Goal: Task Accomplishment & Management: Use online tool/utility

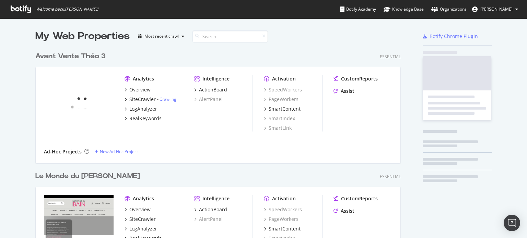
scroll to position [2362, 366]
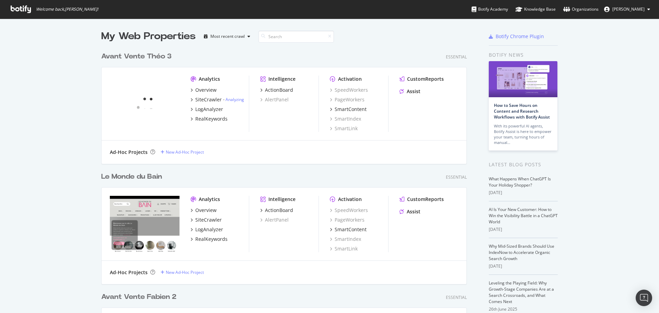
scroll to position [2472, 366]
click at [268, 35] on input at bounding box center [295, 37] width 75 height 12
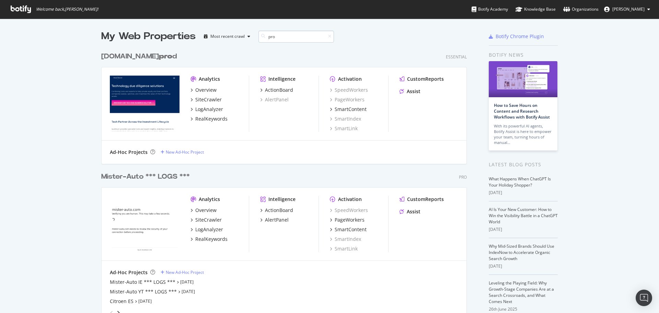
scroll to position [516, 366]
type input "p"
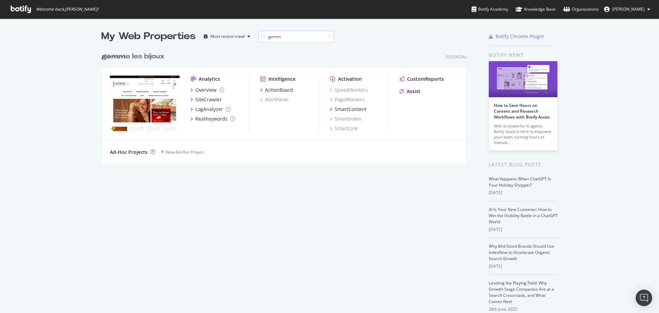
scroll to position [115, 366]
type input "gemm"
click at [198, 102] on div "SiteCrawler" at bounding box center [208, 99] width 26 height 7
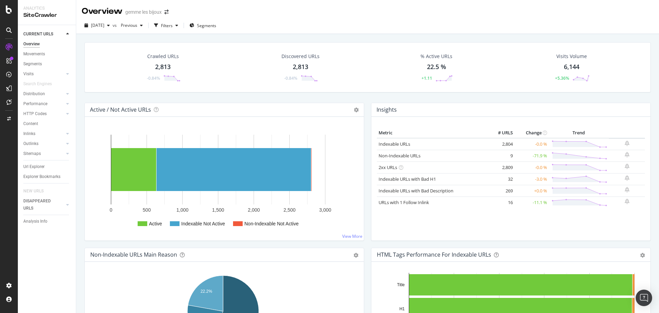
click at [29, 166] on div "Url Explorer" at bounding box center [33, 166] width 21 height 7
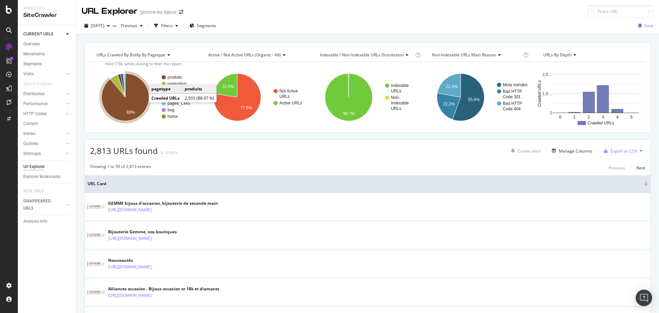
click at [139, 100] on icon "A chart." at bounding box center [125, 96] width 47 height 47
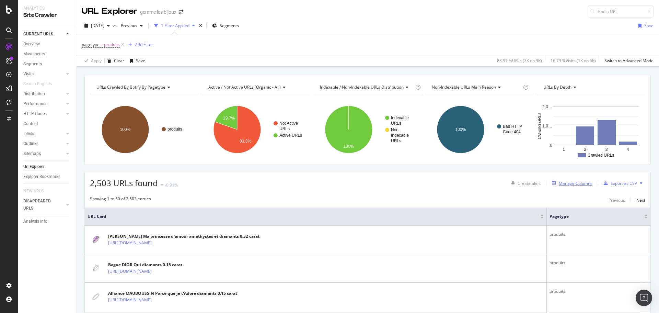
click at [559, 183] on div "Manage Columns" at bounding box center [576, 183] width 34 height 6
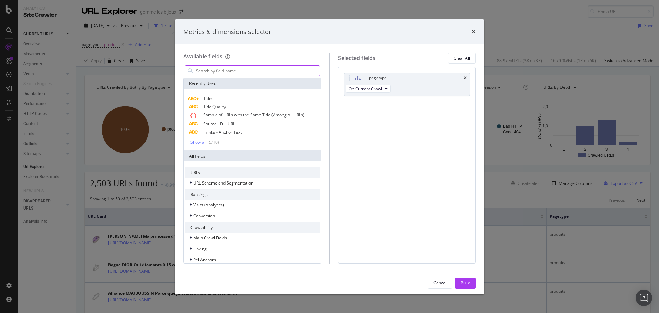
click at [216, 75] on input "modal" at bounding box center [257, 71] width 124 height 10
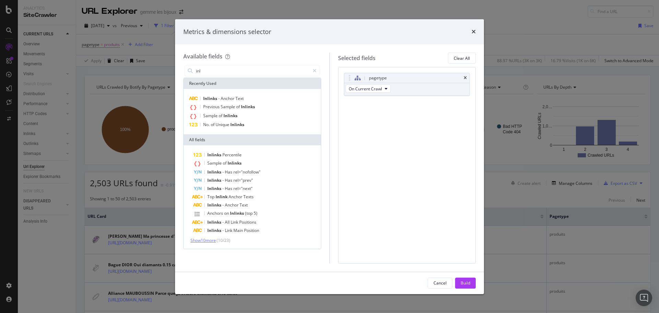
type input "inl"
click at [208, 239] on span "Show 10 more" at bounding box center [202, 240] width 25 height 6
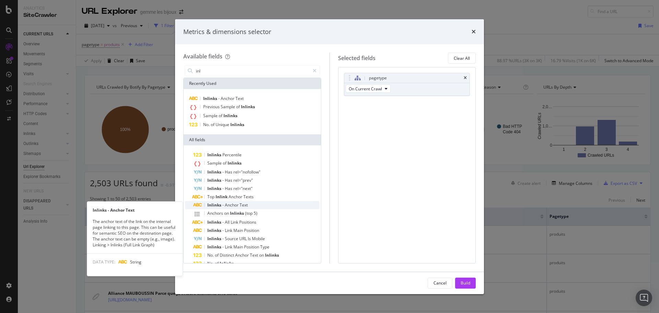
scroll to position [69, 0]
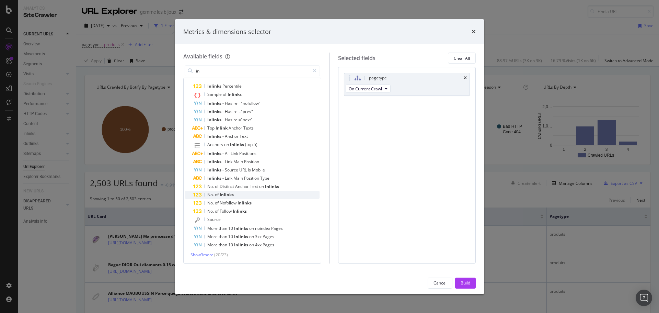
click at [230, 195] on span "Inlinks" at bounding box center [227, 194] width 14 height 6
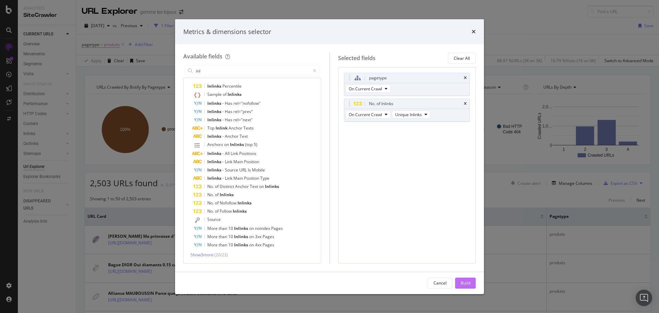
click at [457, 281] on button "Build" at bounding box center [465, 282] width 21 height 11
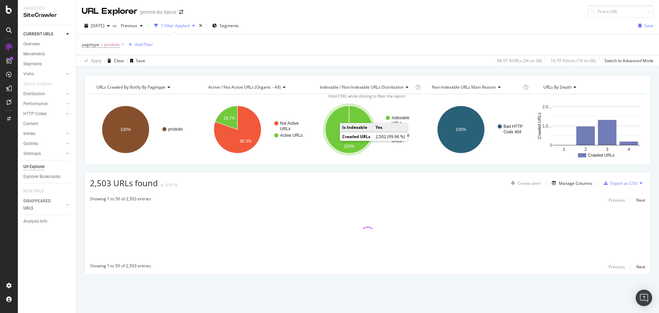
click at [335, 125] on icon "A chart." at bounding box center [348, 129] width 47 height 47
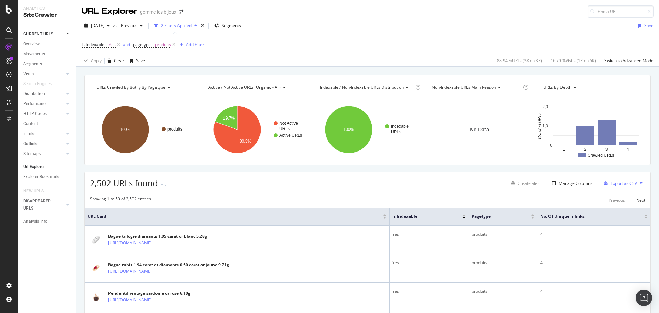
click at [644, 215] on div at bounding box center [645, 215] width 3 height 2
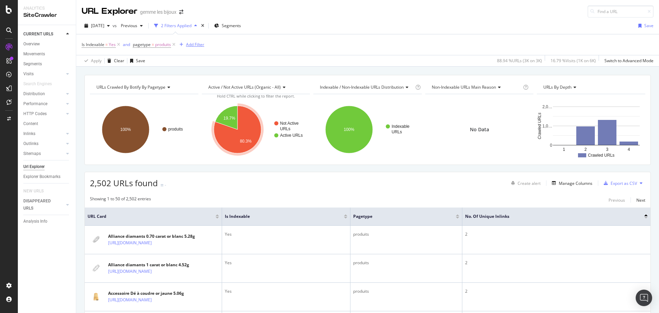
click at [189, 43] on div "Add Filter" at bounding box center [195, 45] width 18 height 6
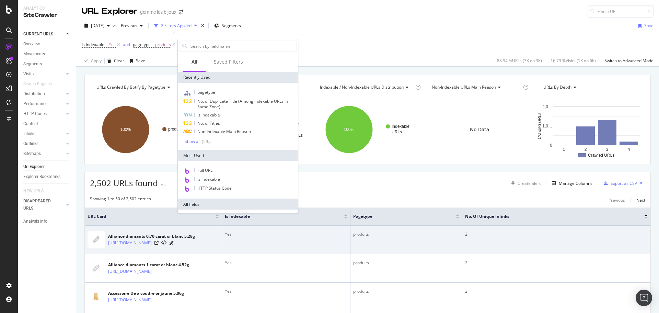
click at [485, 235] on div "2" at bounding box center [556, 234] width 183 height 6
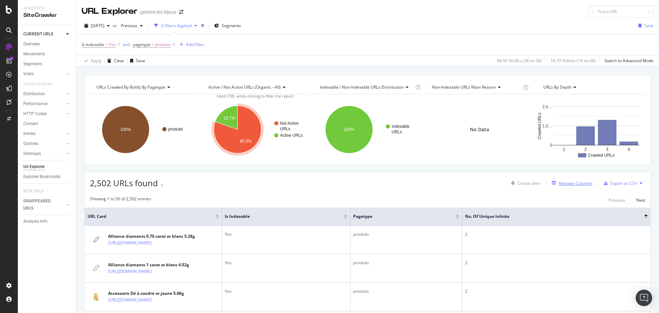
click at [567, 183] on div "Manage Columns" at bounding box center [576, 183] width 34 height 6
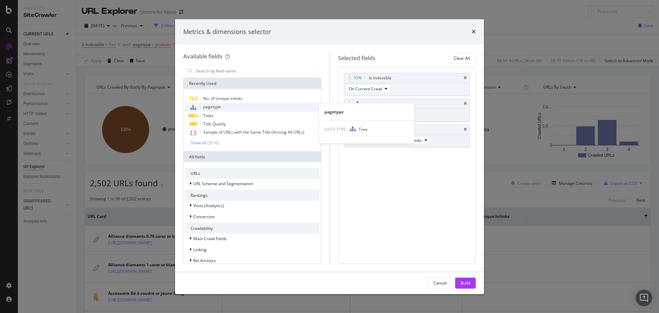
type input "s"
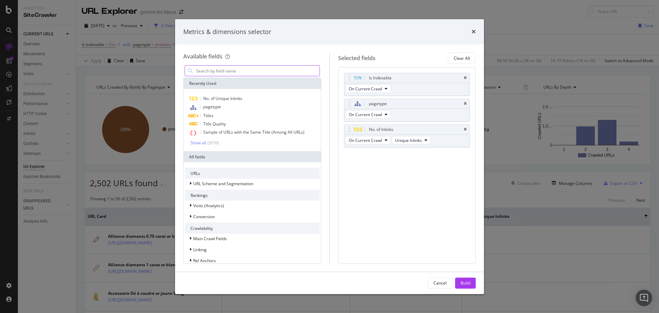
click at [231, 72] on input "modal" at bounding box center [257, 71] width 124 height 10
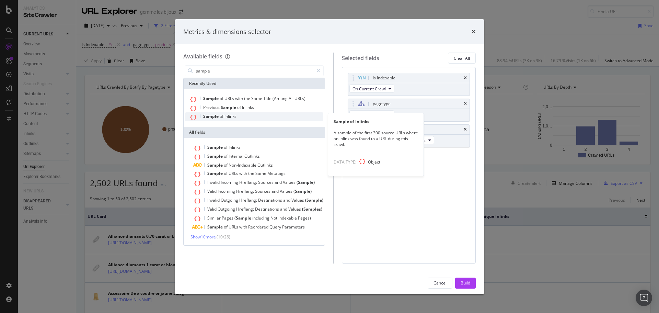
type input "sample"
click at [240, 116] on div "Sample of Inlinks" at bounding box center [254, 116] width 138 height 9
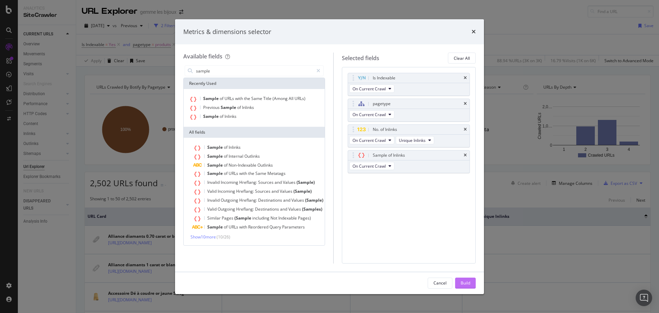
click at [463, 282] on div "Build" at bounding box center [465, 283] width 10 height 6
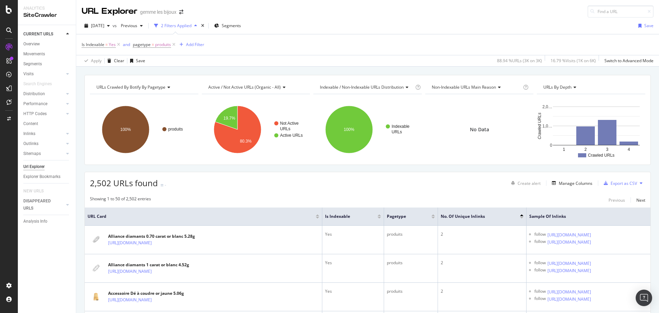
click at [205, 43] on div "Is Indexable = Yes and pagetype = produits Add Filter" at bounding box center [368, 44] width 572 height 21
click at [198, 44] on div "Add Filter" at bounding box center [195, 45] width 18 height 6
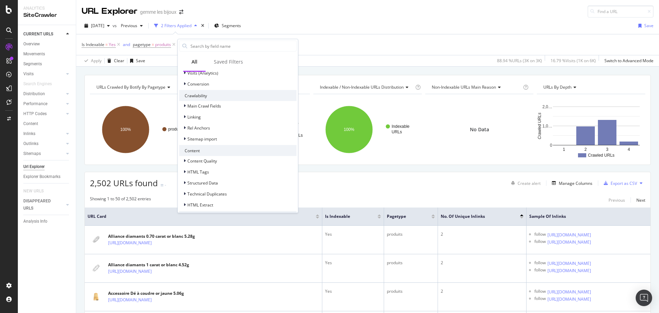
scroll to position [204, 0]
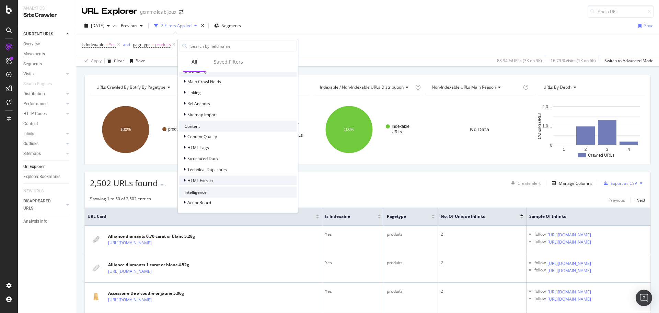
click at [212, 180] on span "HTML Extract" at bounding box center [200, 180] width 26 height 6
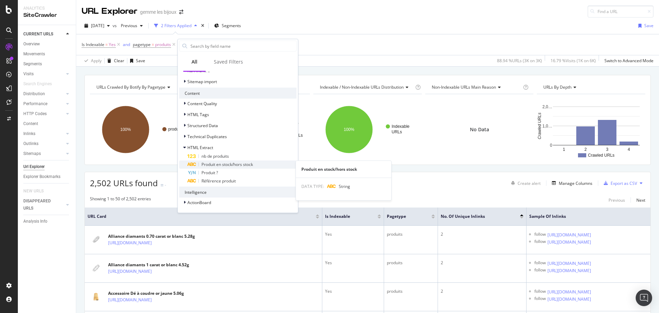
click at [238, 165] on span "Produit en stock/hors stock" at bounding box center [226, 164] width 51 height 6
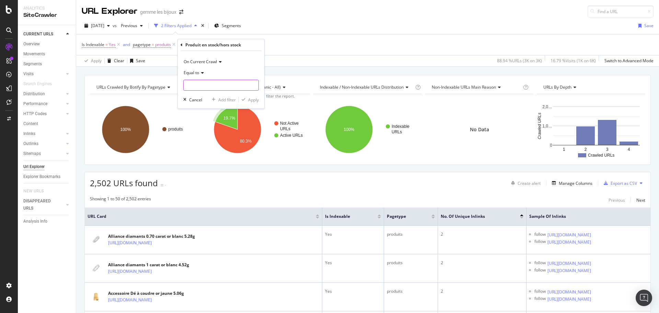
click at [206, 82] on input "text" at bounding box center [221, 85] width 75 height 11
click at [202, 95] on span "Ajouter au panier" at bounding box center [210, 94] width 50 height 6
type input "Ajouter au panier"
click at [247, 98] on div "button" at bounding box center [243, 99] width 9 height 4
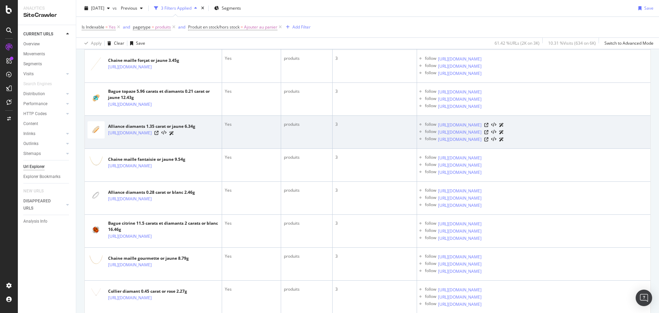
scroll to position [686, 0]
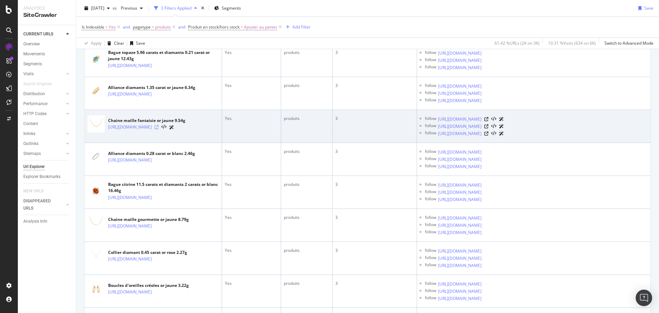
click at [159, 129] on icon at bounding box center [156, 127] width 4 height 4
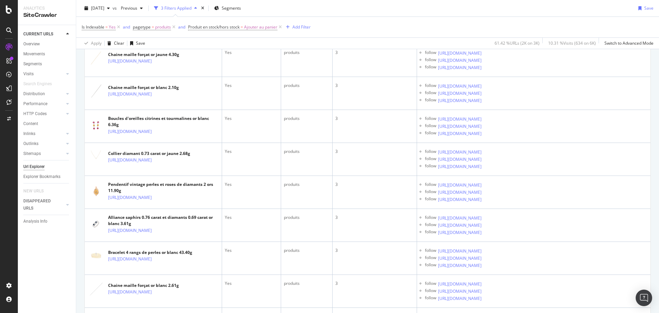
scroll to position [961, 0]
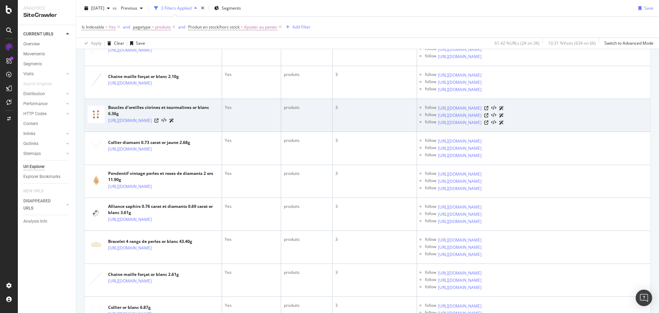
click at [509, 132] on td "follow [URL][DOMAIN_NAME] follow [URL][DOMAIN_NAME] follow [URL][DOMAIN_NAME]" at bounding box center [533, 115] width 233 height 33
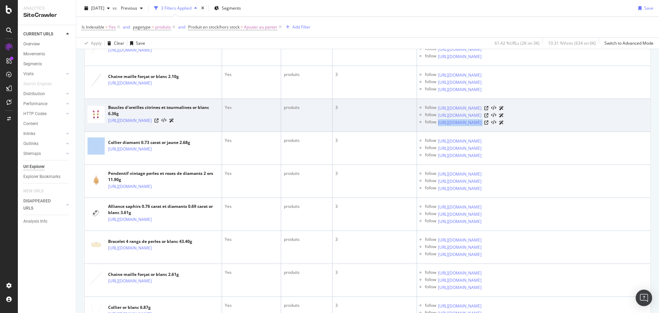
click at [509, 132] on td "follow [URL][DOMAIN_NAME] follow [URL][DOMAIN_NAME] follow [URL][DOMAIN_NAME]" at bounding box center [533, 115] width 233 height 33
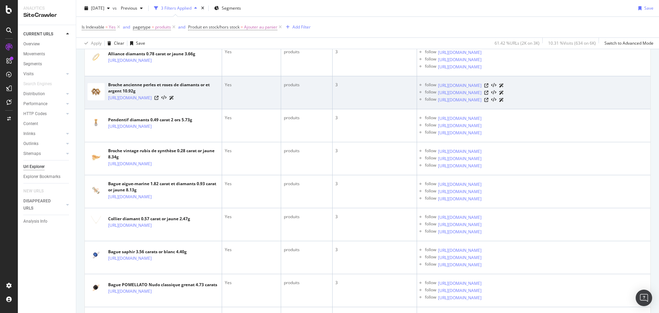
scroll to position [1406, 0]
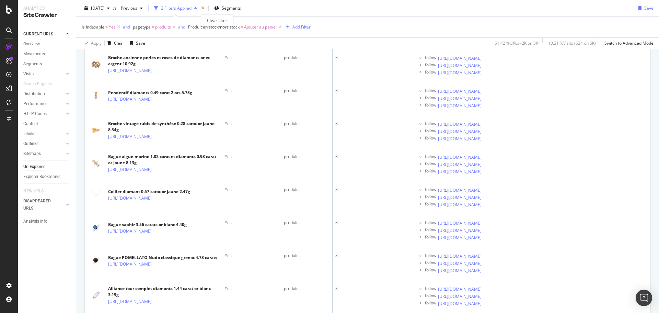
click at [204, 9] on icon "times" at bounding box center [202, 8] width 3 height 4
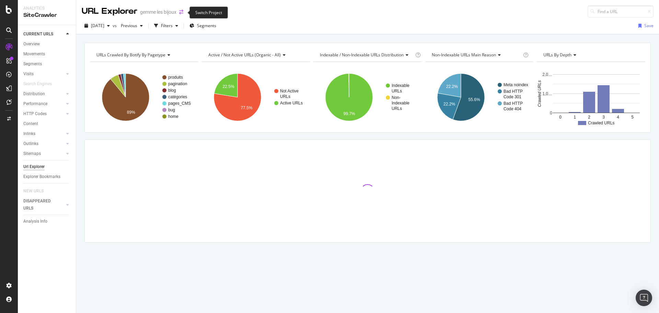
click at [182, 10] on icon "arrow-right-arrow-left" at bounding box center [181, 12] width 4 height 5
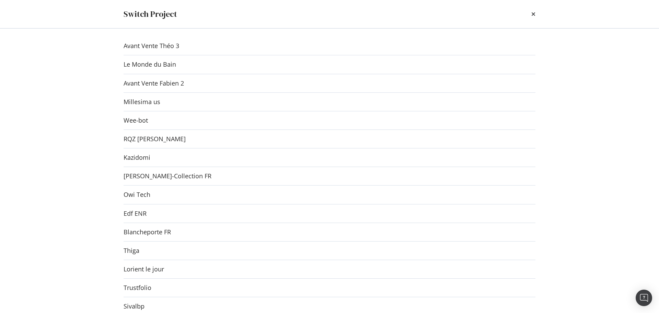
scroll to position [711, 0]
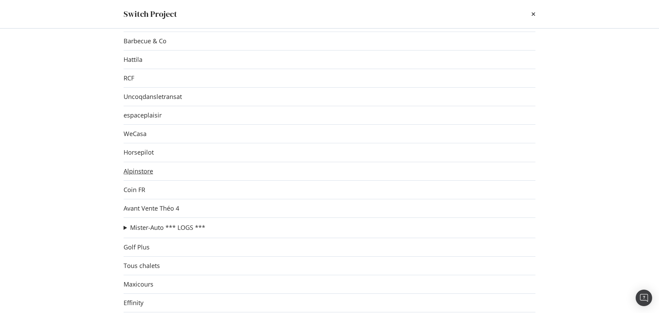
click at [144, 172] on link "Alpinstore" at bounding box center [139, 170] width 30 height 7
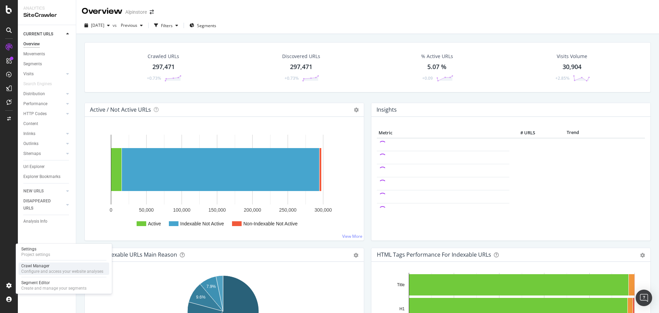
click at [34, 269] on div "Configure and access your website analyses" at bounding box center [62, 270] width 82 height 5
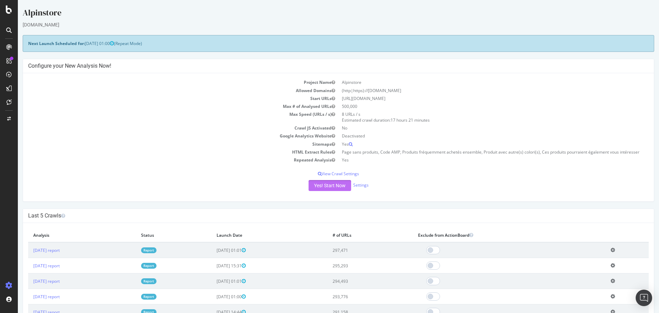
click at [320, 187] on button "Yes! Start Now" at bounding box center [329, 185] width 43 height 11
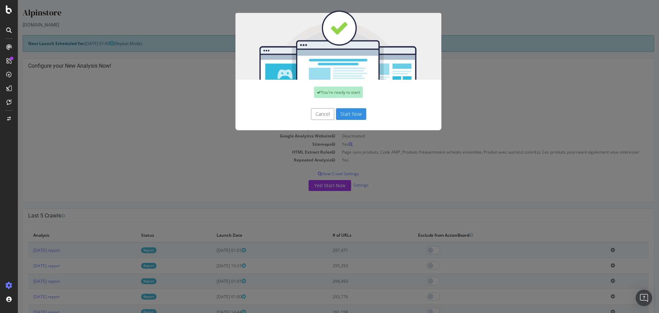
click at [348, 113] on button "Start Now" at bounding box center [351, 114] width 30 height 12
